Goal: Navigation & Orientation: Go to known website

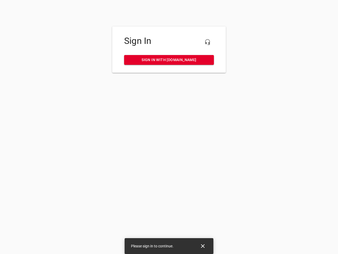
click at [208, 42] on icon "button" at bounding box center [208, 42] width 6 height 6
click at [203, 246] on icon "Close" at bounding box center [203, 246] width 4 height 4
